Goal: Task Accomplishment & Management: Manage account settings

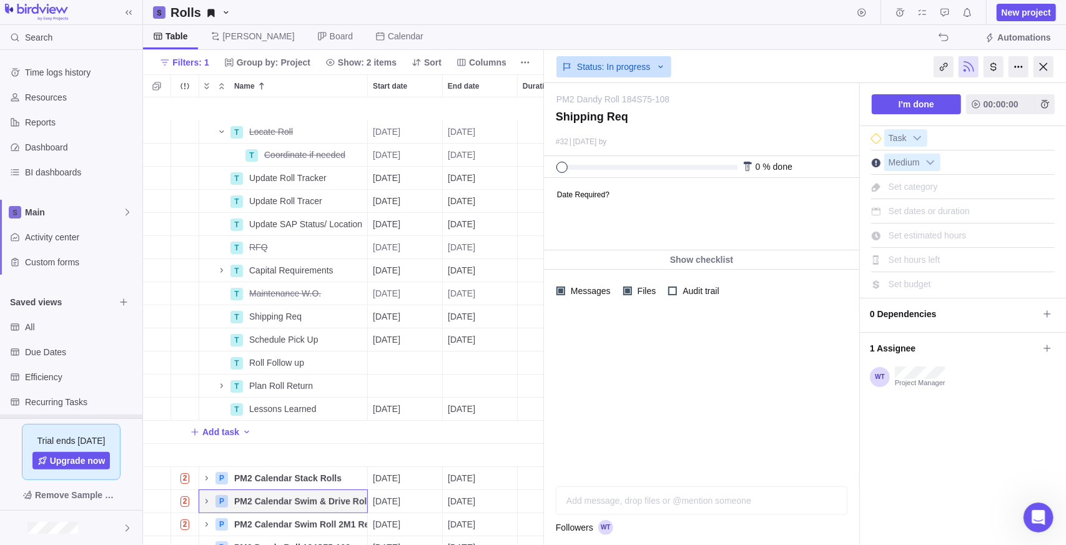
scroll to position [438, 392]
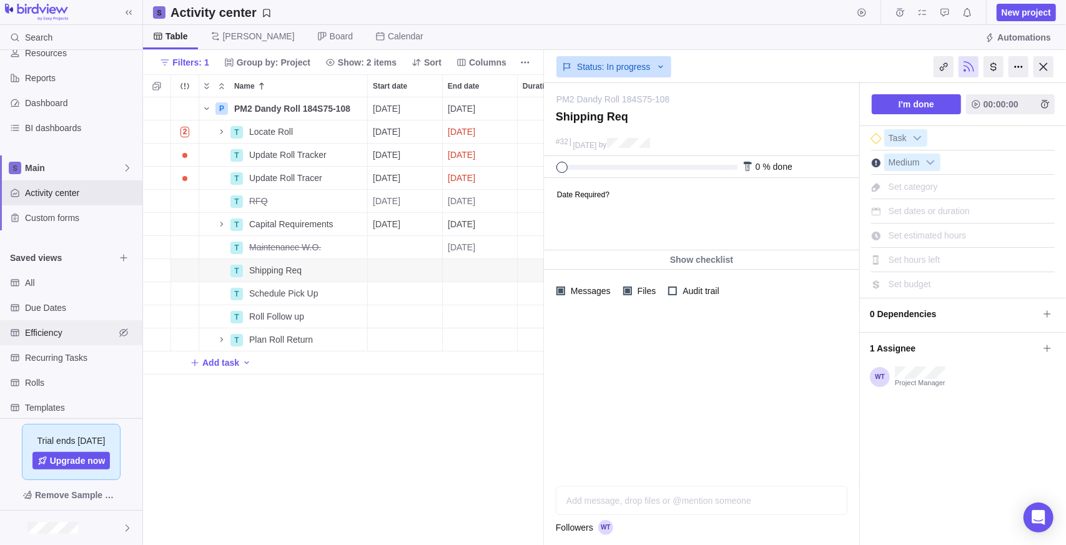
scroll to position [62, 0]
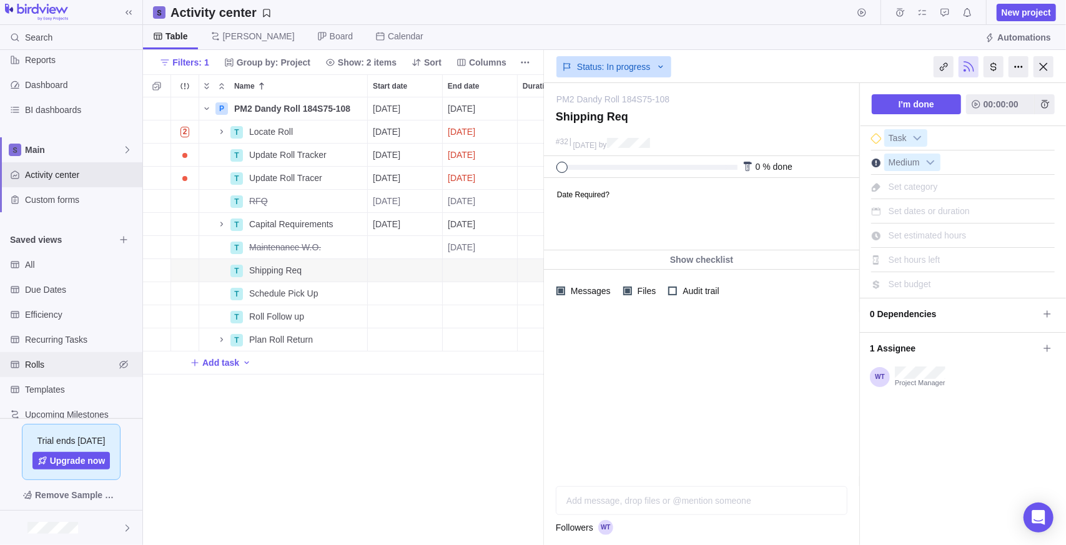
click at [62, 365] on span "Rolls" at bounding box center [70, 364] width 90 height 12
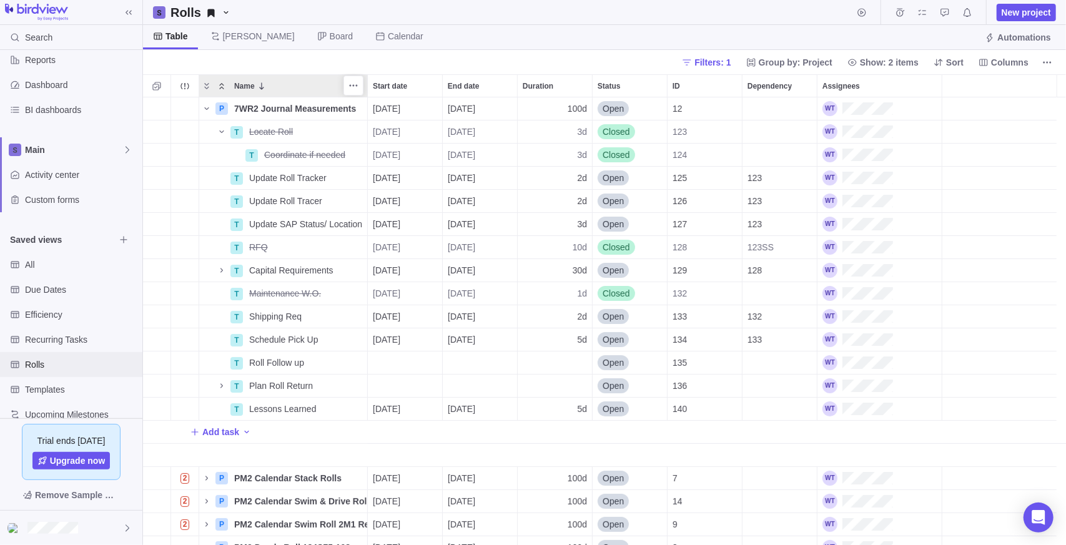
click at [223, 91] on span "Collapse" at bounding box center [221, 85] width 15 height 17
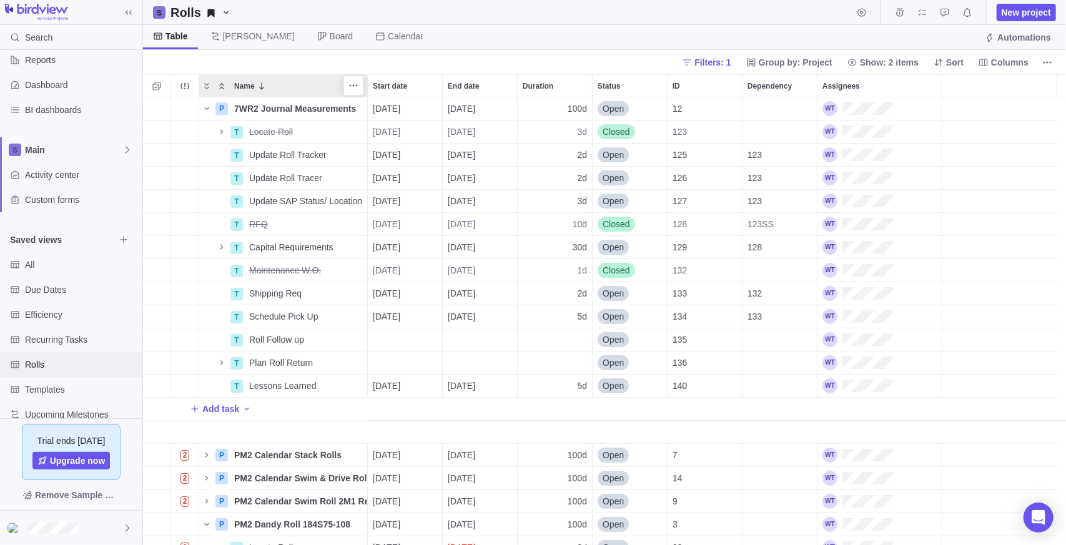
click at [220, 82] on icon "Collapse" at bounding box center [222, 86] width 10 height 10
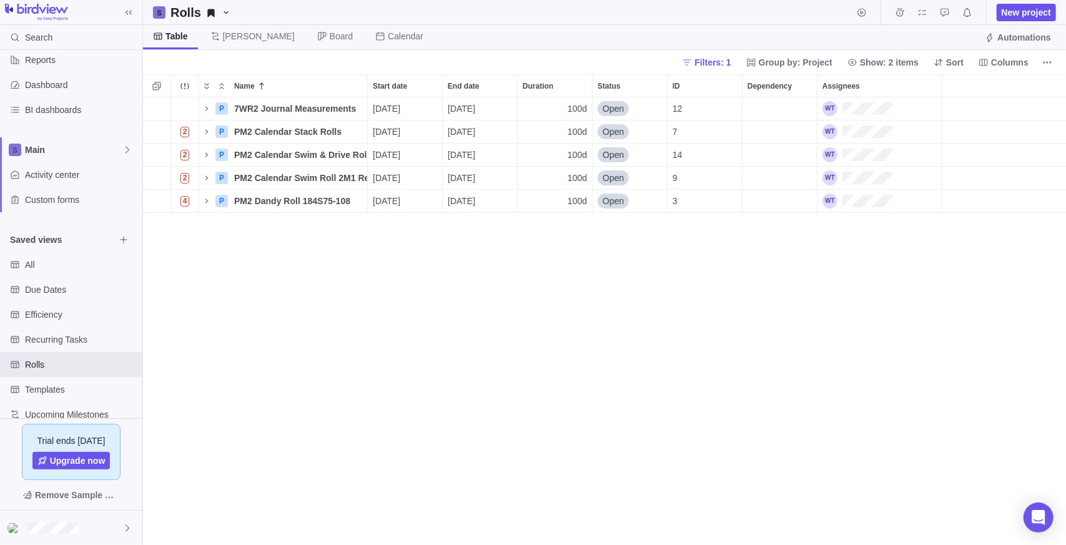
click at [300, 306] on div "P 7WR2 Journal Measurements Details [DATE] [DATE] 100d Open 12 2 P PM2 Calendar…" at bounding box center [604, 321] width 923 height 448
click at [209, 132] on icon "Name" at bounding box center [207, 132] width 10 height 10
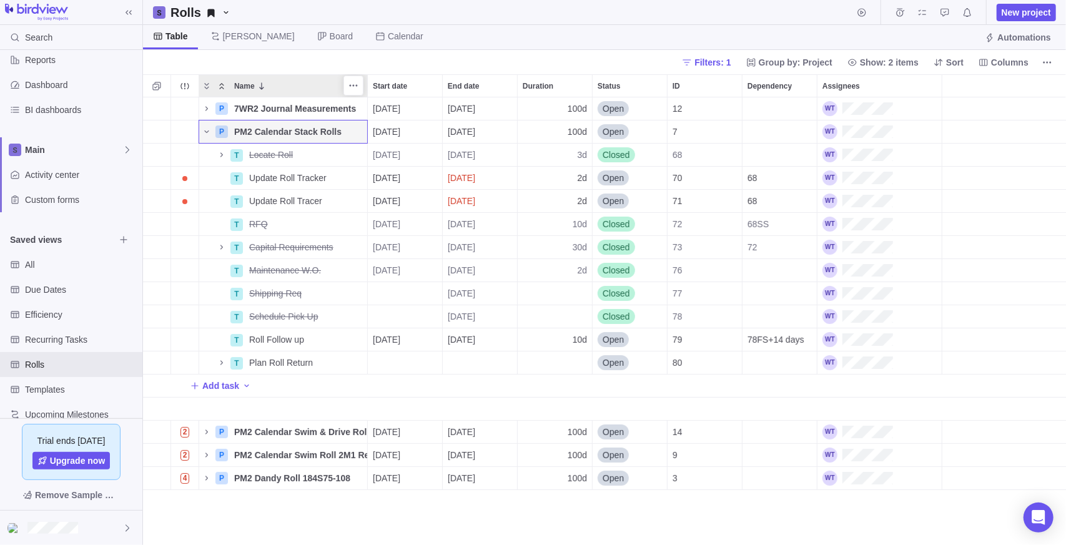
click at [222, 86] on icon "Collapse" at bounding box center [221, 86] width 4 height 6
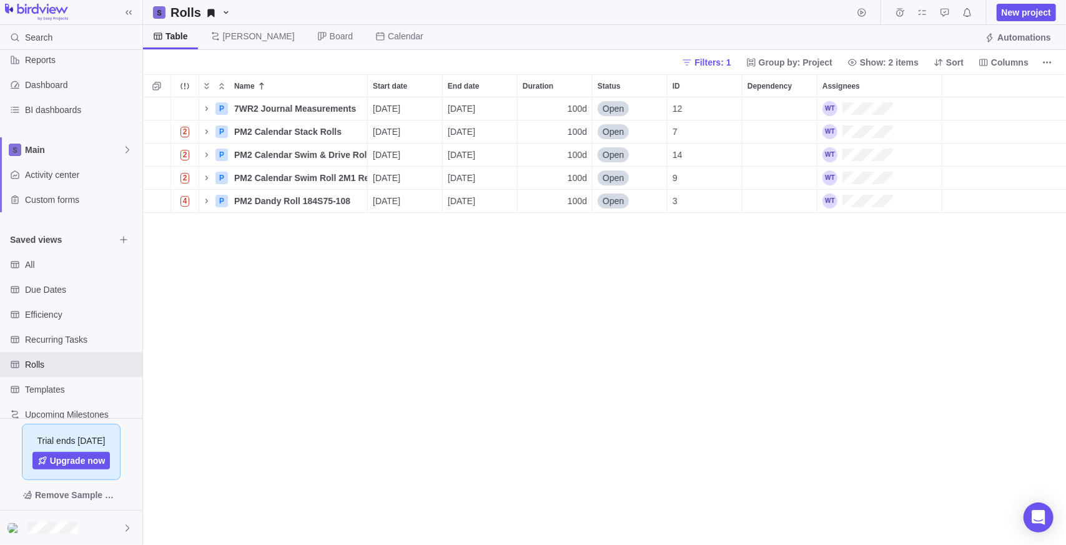
click at [551, 335] on div "P 7WR2 Journal Measurements Details [DATE] [DATE] 100d Open 12 2 P PM2 Calendar…" at bounding box center [604, 321] width 923 height 448
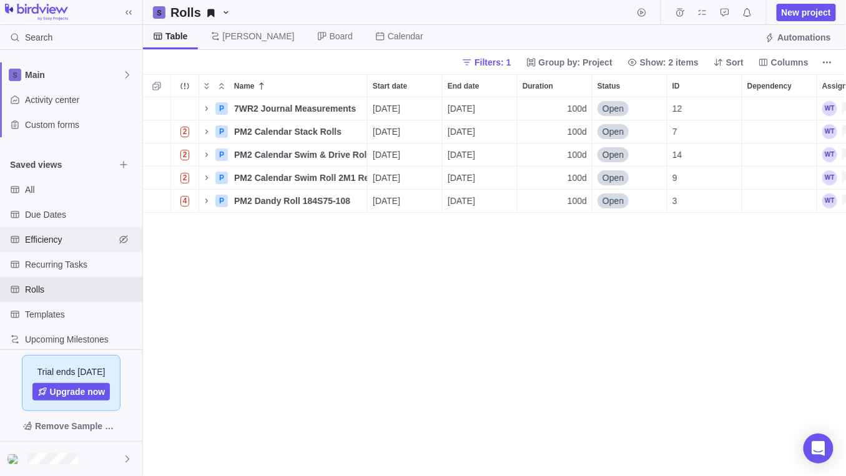
scroll to position [148, 0]
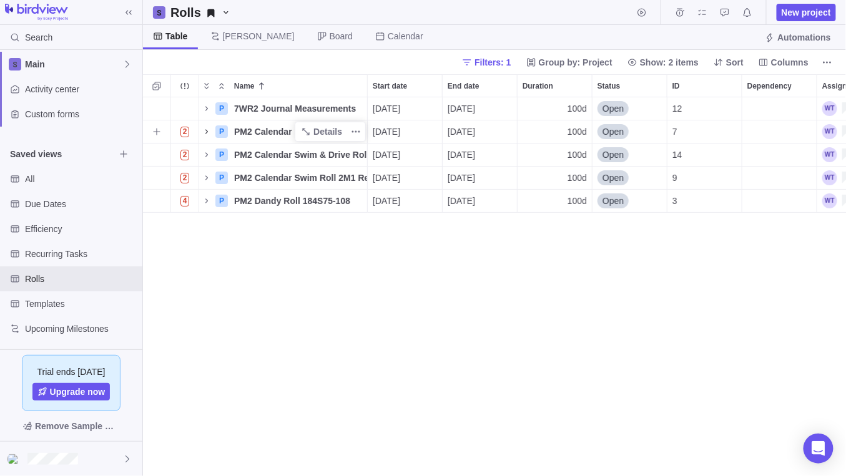
click at [206, 130] on icon "Name" at bounding box center [206, 131] width 2 height 4
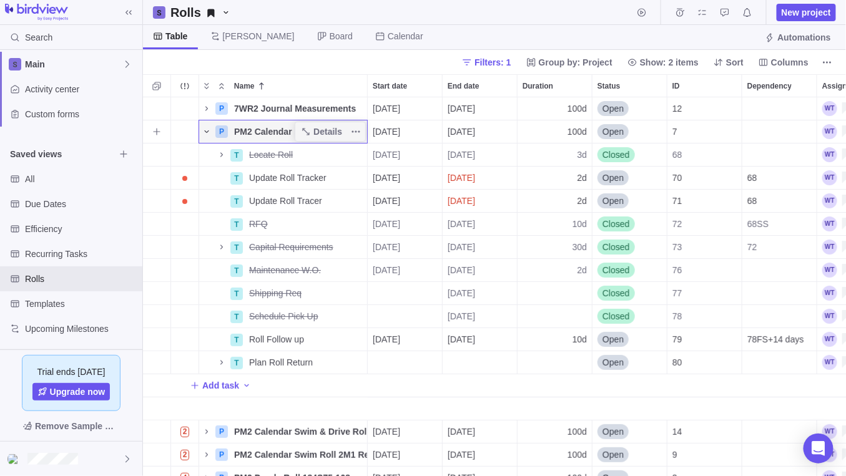
click at [206, 134] on icon "Name" at bounding box center [207, 132] width 10 height 10
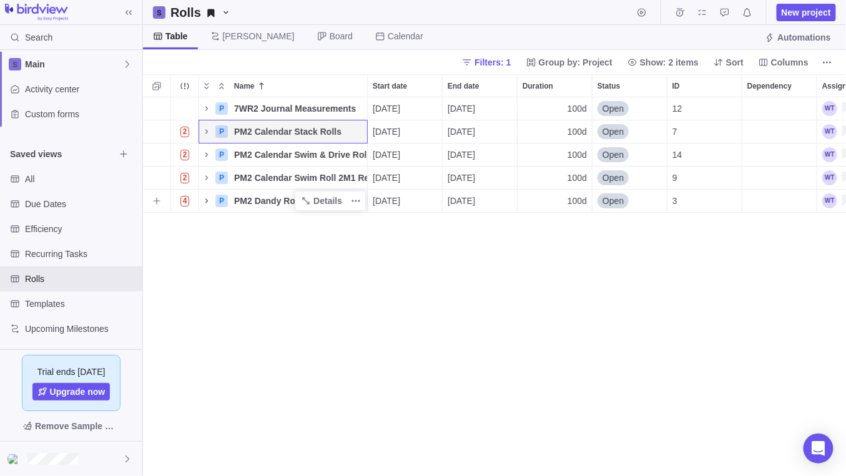
click at [208, 199] on icon "Name" at bounding box center [207, 201] width 10 height 10
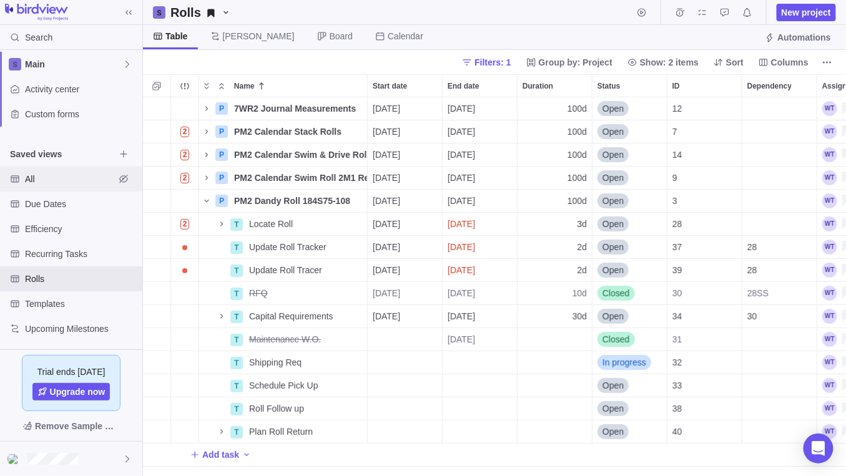
click at [36, 180] on span "All" at bounding box center [70, 179] width 90 height 12
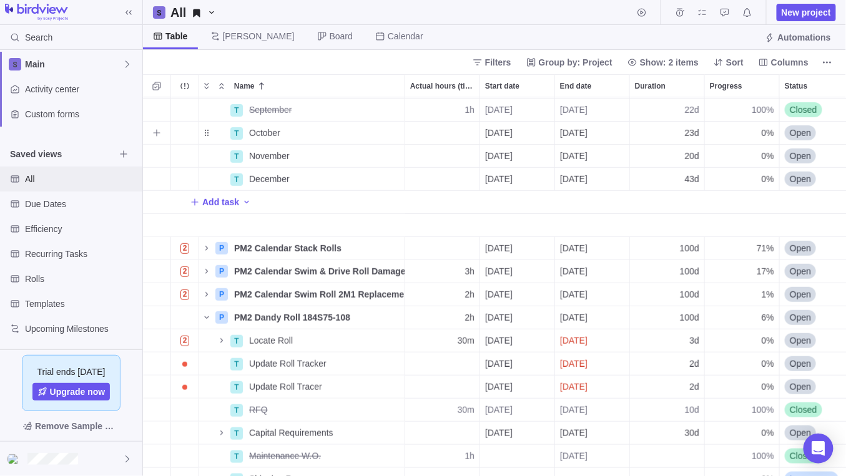
scroll to position [234, 0]
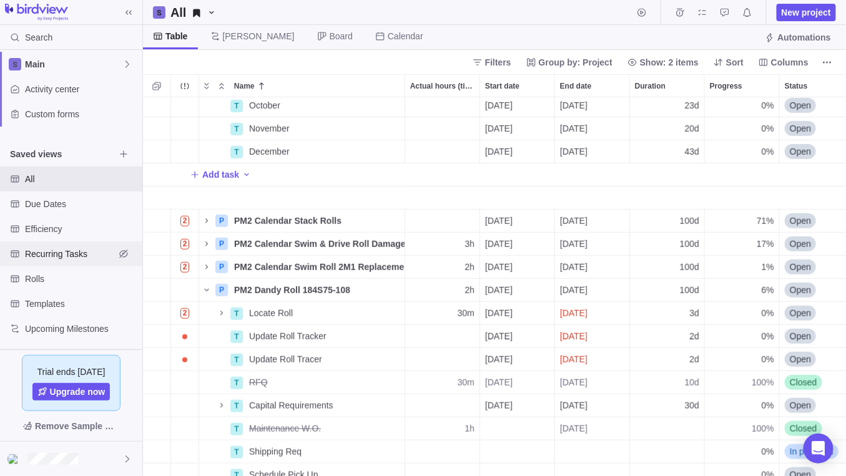
click at [59, 257] on span "Recurring Tasks" at bounding box center [70, 254] width 90 height 12
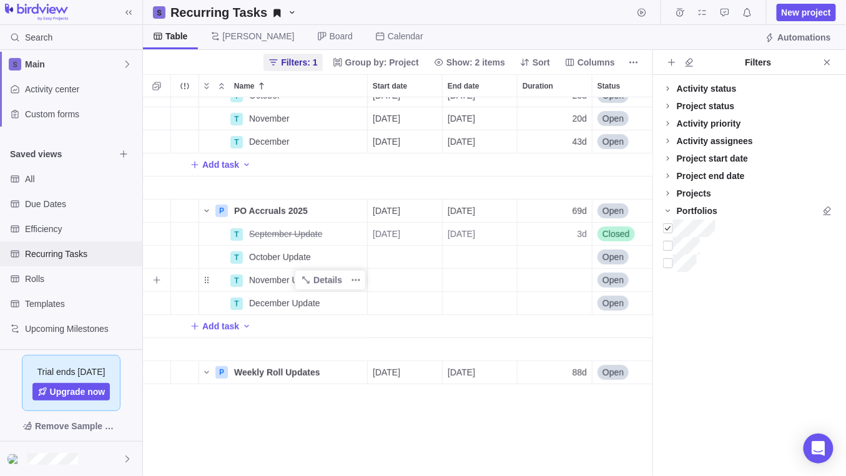
scroll to position [0, 0]
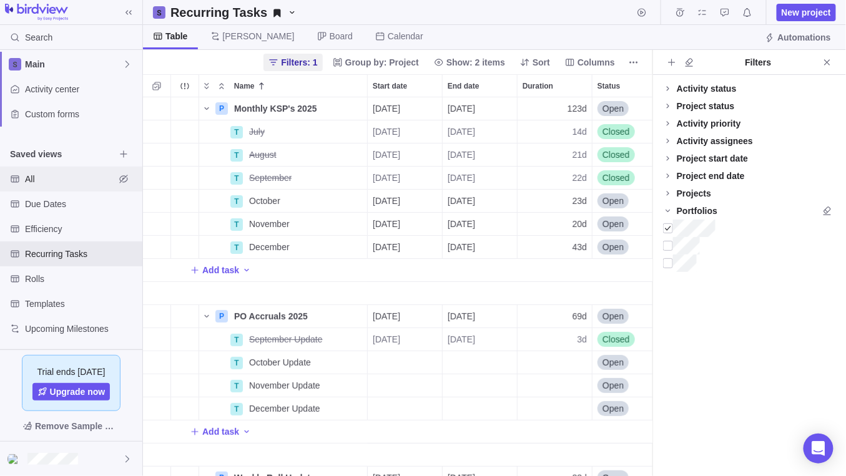
click at [49, 176] on span "All" at bounding box center [70, 179] width 90 height 12
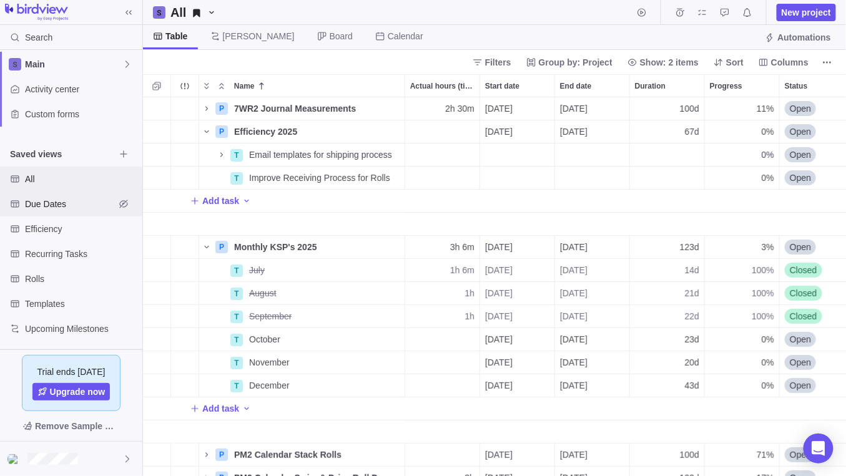
scroll to position [370, 694]
click at [47, 195] on div "Due Dates" at bounding box center [71, 204] width 142 height 25
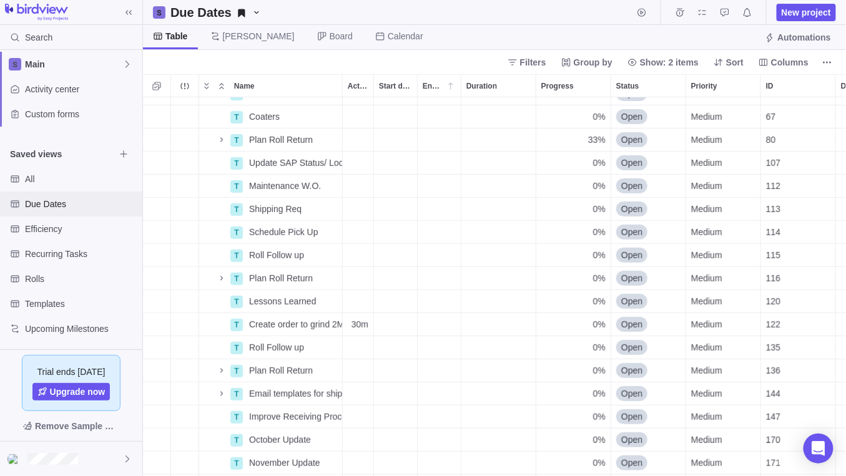
scroll to position [0, 0]
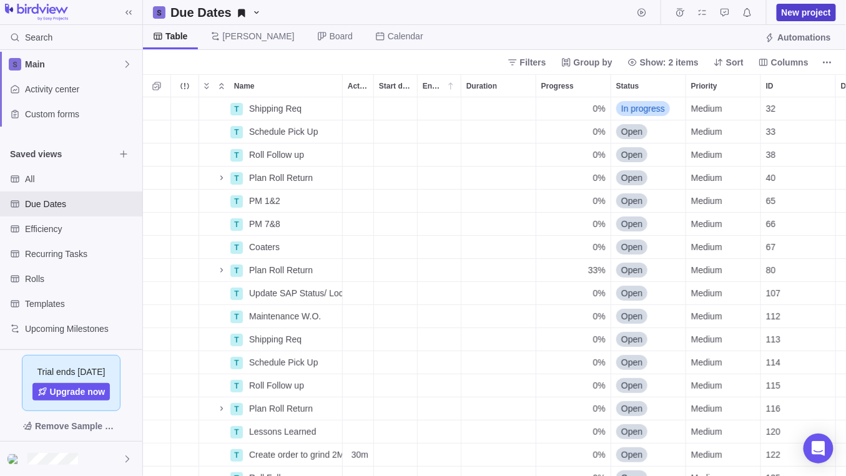
click at [807, 11] on span "New project" at bounding box center [806, 12] width 49 height 12
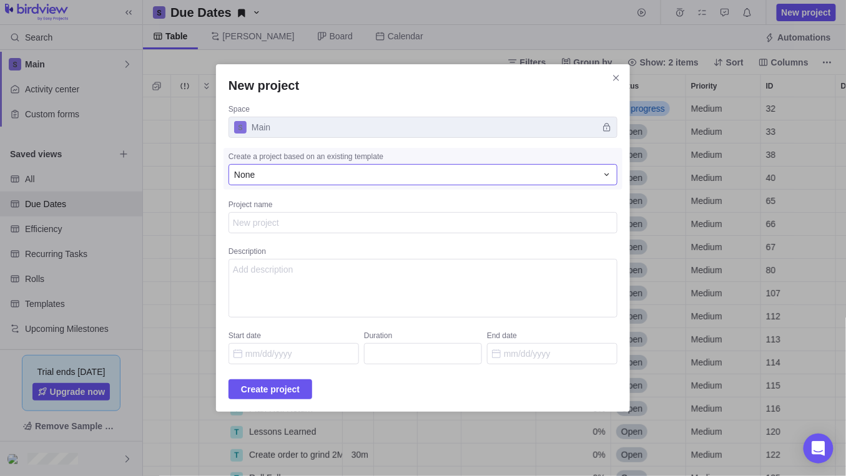
type textarea "x"
click at [281, 178] on div "None" at bounding box center [415, 175] width 363 height 12
click at [295, 255] on span "Send Out Rolls" at bounding box center [286, 249] width 59 height 12
type textarea "Send () out for ()"
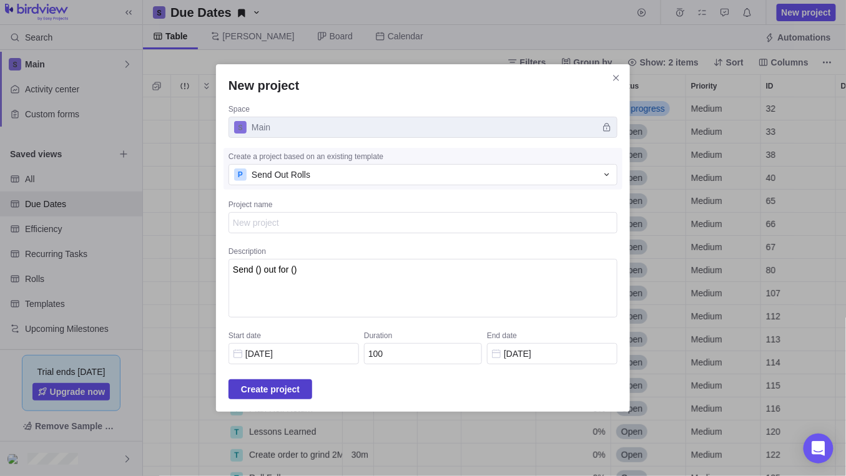
click at [261, 383] on span "Create project" at bounding box center [270, 389] width 59 height 15
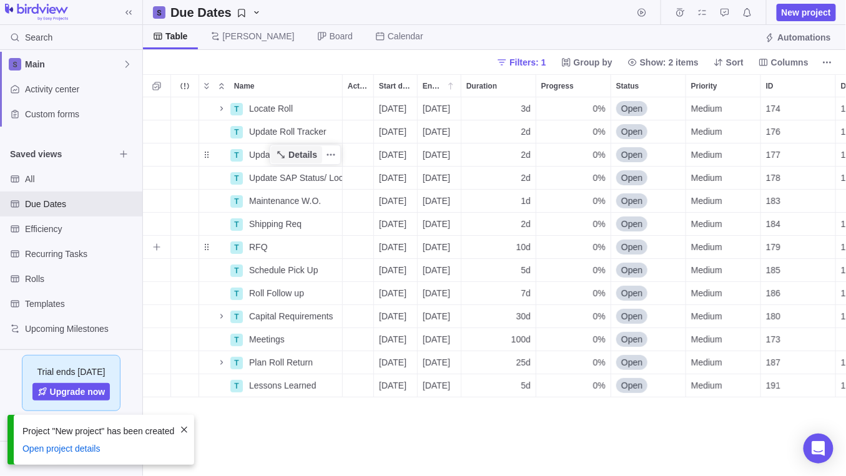
scroll to position [370, 694]
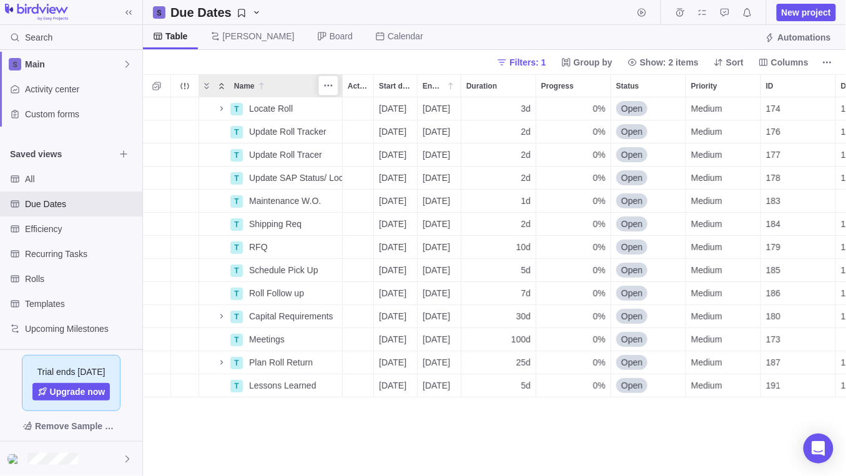
click at [221, 87] on icon "Collapse" at bounding box center [221, 86] width 4 height 6
click at [204, 85] on icon "Expand" at bounding box center [207, 86] width 10 height 10
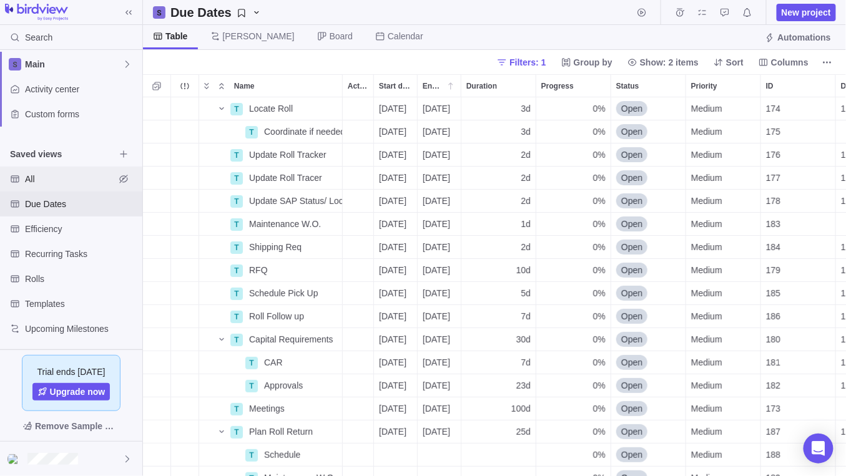
click at [40, 178] on span "All" at bounding box center [70, 179] width 90 height 12
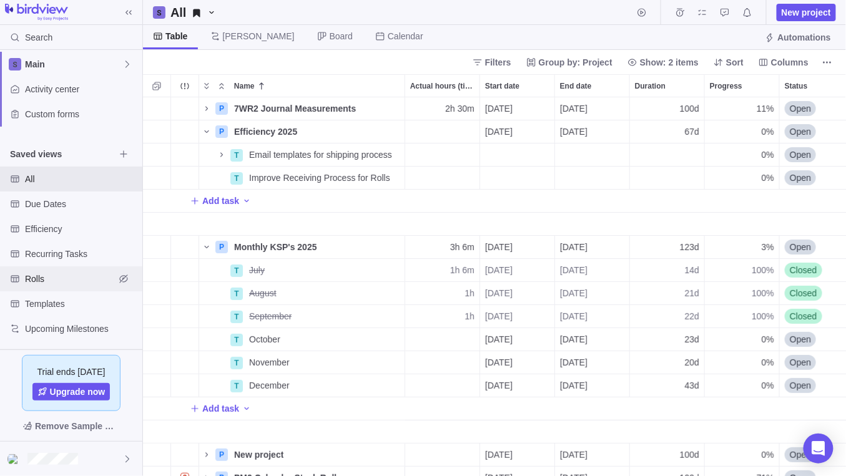
click at [56, 283] on span "Rolls" at bounding box center [70, 279] width 90 height 12
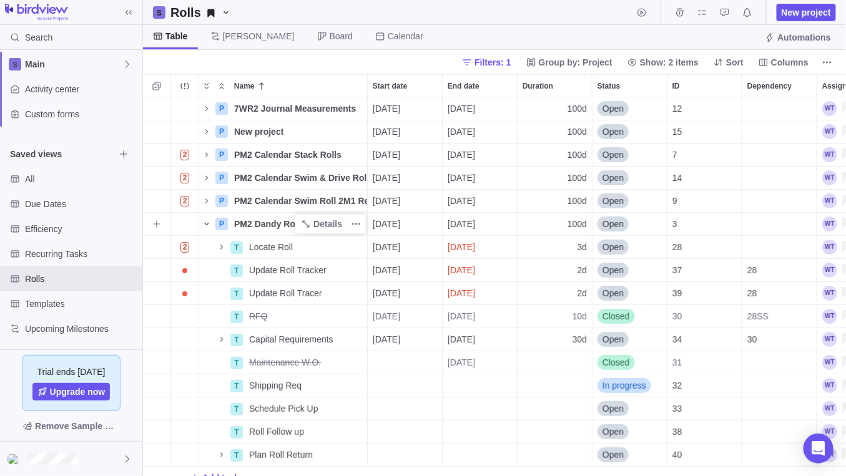
click at [206, 225] on icon "Name" at bounding box center [207, 224] width 10 height 10
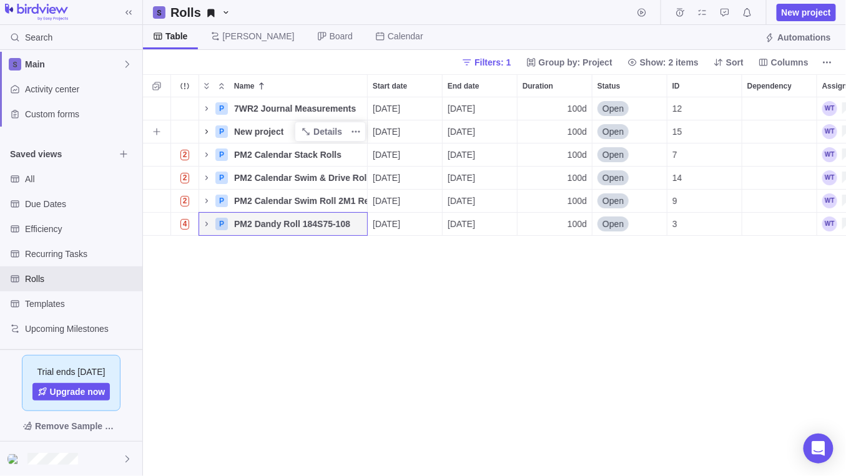
click at [206, 129] on icon "Name" at bounding box center [207, 132] width 10 height 10
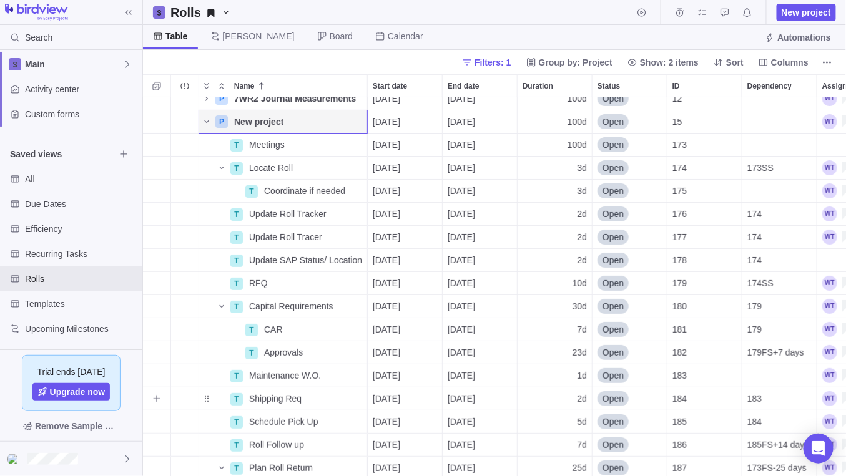
scroll to position [3, 0]
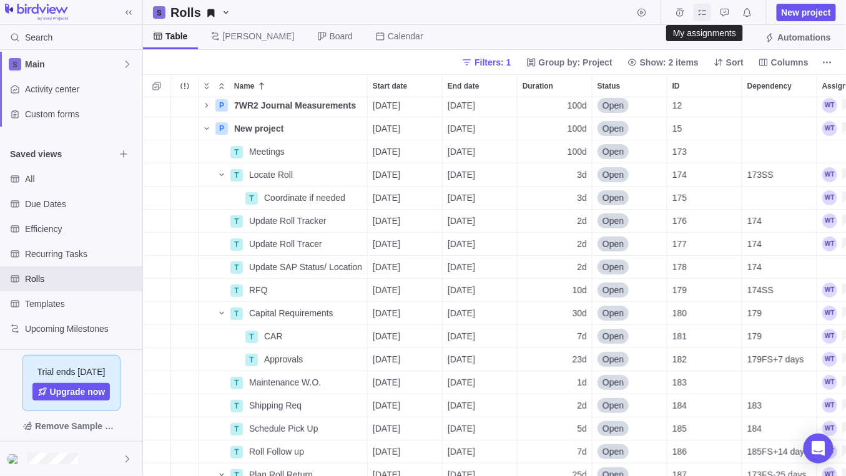
click at [700, 13] on icon "My assignments" at bounding box center [702, 12] width 10 height 10
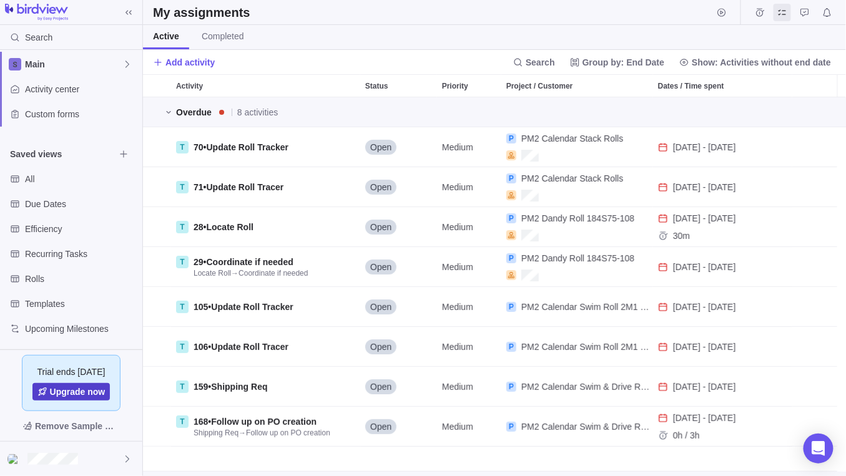
click at [82, 398] on span "Upgrade now" at bounding box center [78, 392] width 56 height 12
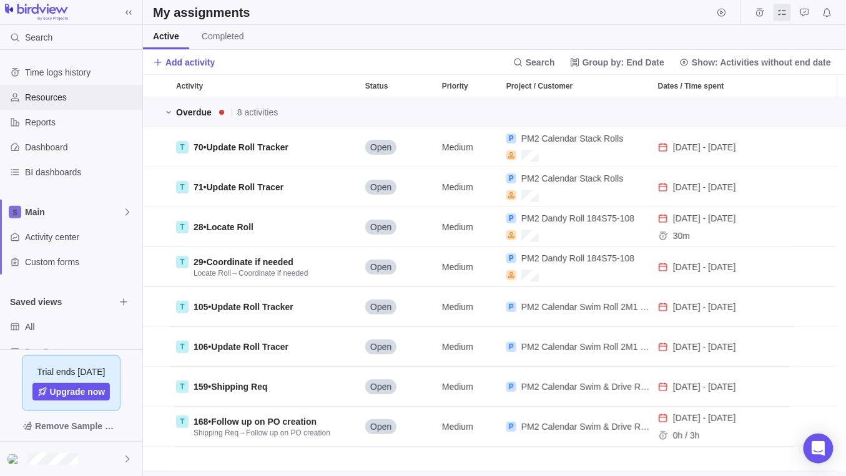
click at [55, 104] on div "Resources" at bounding box center [71, 97] width 142 height 25
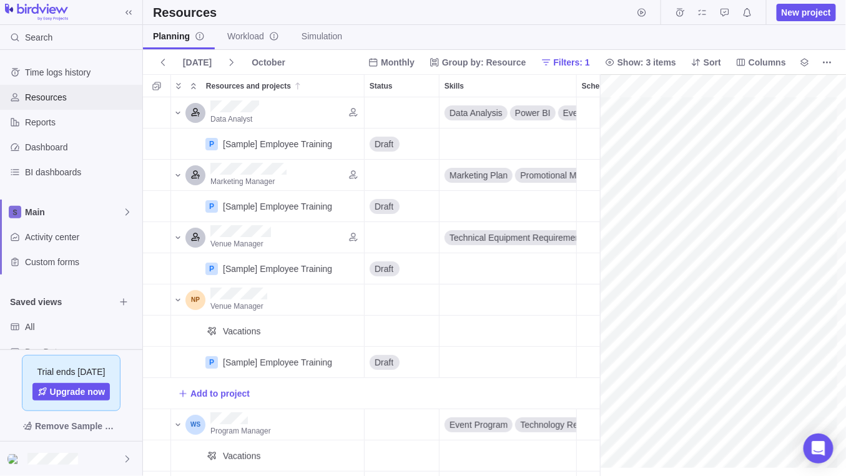
scroll to position [0, 254]
click at [56, 129] on div "Reports" at bounding box center [71, 122] width 142 height 25
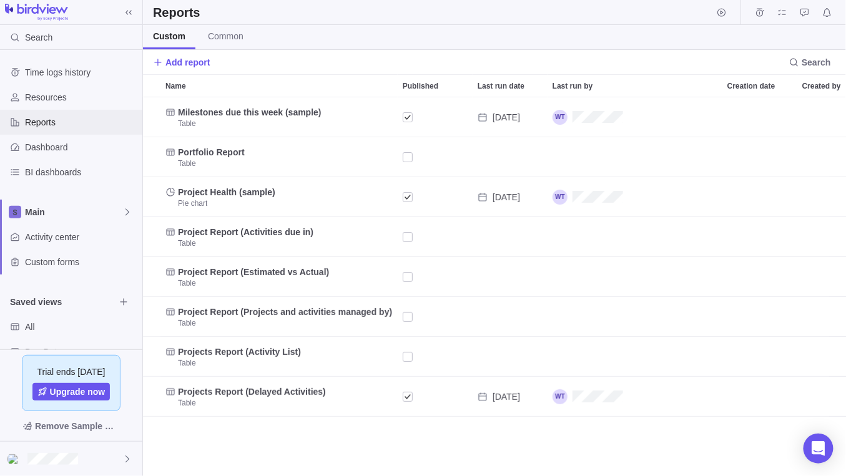
scroll to position [370, 694]
click at [60, 145] on span "Dashboard" at bounding box center [81, 147] width 112 height 12
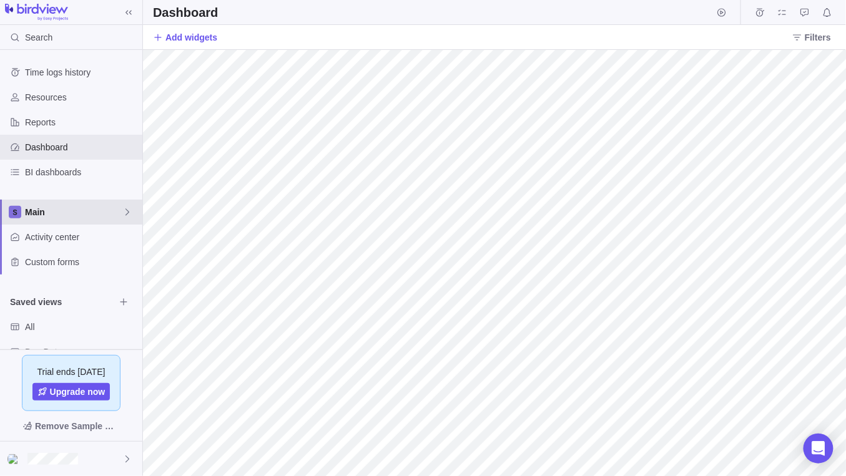
click at [55, 216] on span "Main" at bounding box center [73, 212] width 97 height 12
click at [684, 135] on body "Search Time logs history Resources Reports Dashboard BI dashboards Main Activit…" at bounding box center [423, 238] width 846 height 476
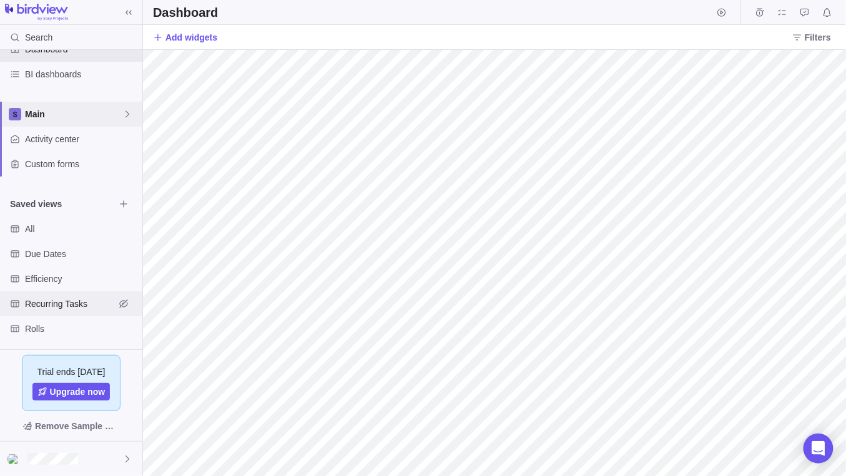
scroll to position [98, 0]
click at [57, 323] on span "Rolls" at bounding box center [70, 329] width 90 height 12
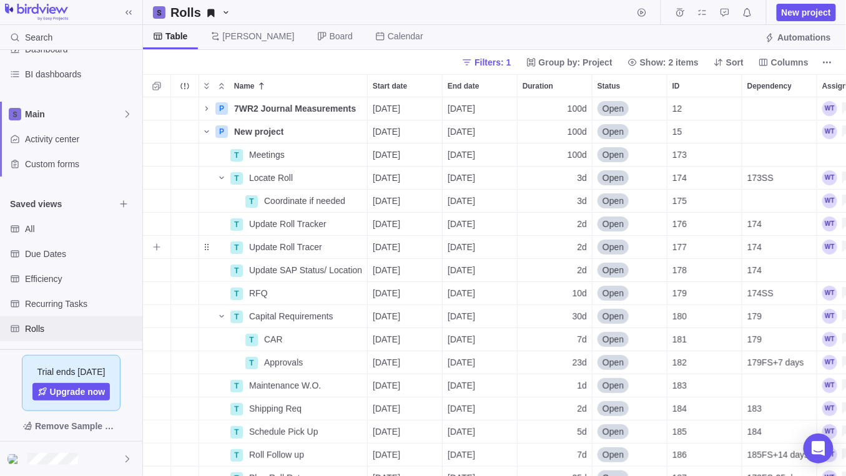
scroll to position [370, 694]
click at [240, 32] on span "[PERSON_NAME]" at bounding box center [259, 36] width 72 height 12
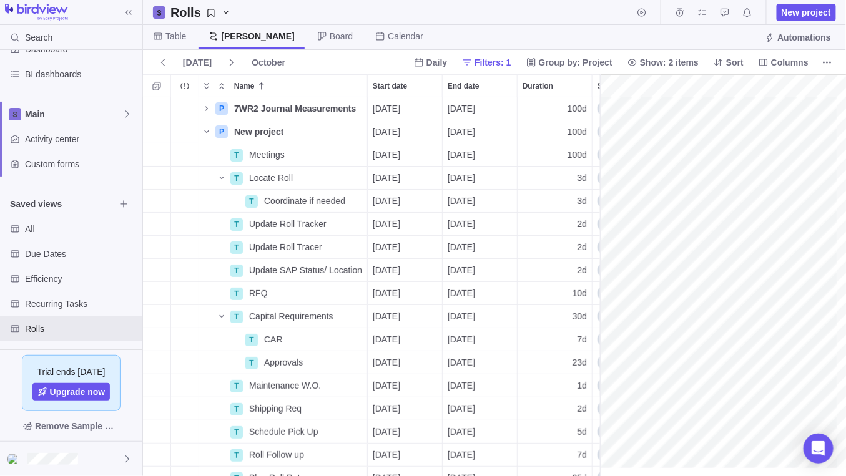
scroll to position [0, 1347]
click at [330, 40] on span "Board" at bounding box center [341, 36] width 23 height 12
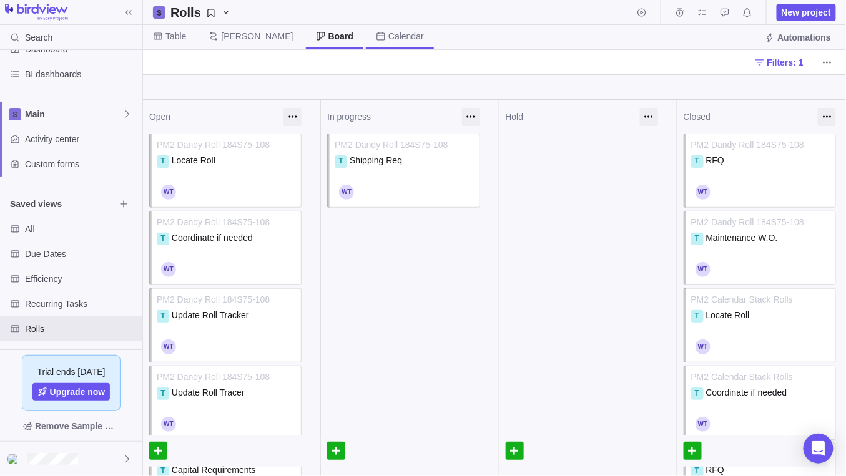
click at [388, 37] on span "Calendar" at bounding box center [406, 36] width 36 height 12
